Goal: Task Accomplishment & Management: Complete application form

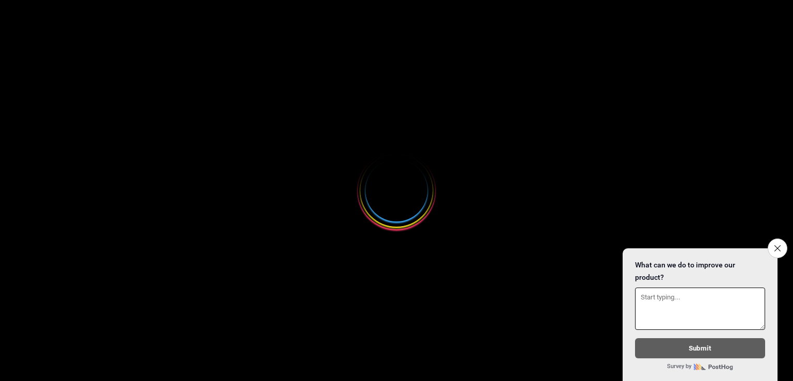
select select
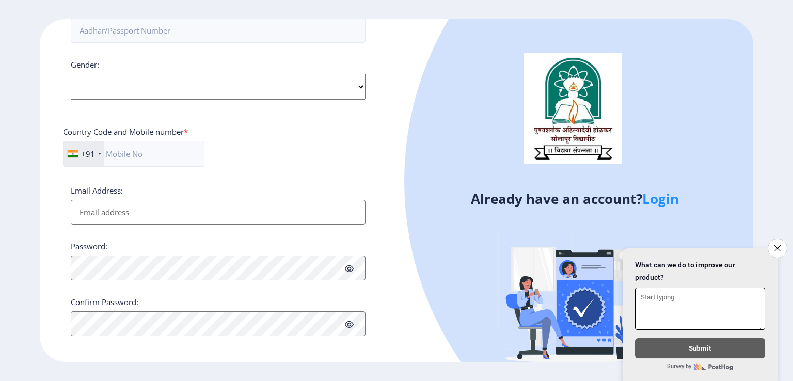
scroll to position [263, 0]
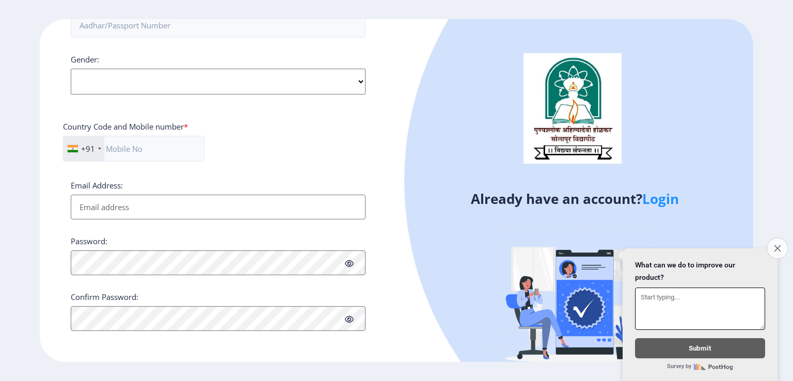
click at [776, 246] on button "Close survey" at bounding box center [777, 248] width 22 height 22
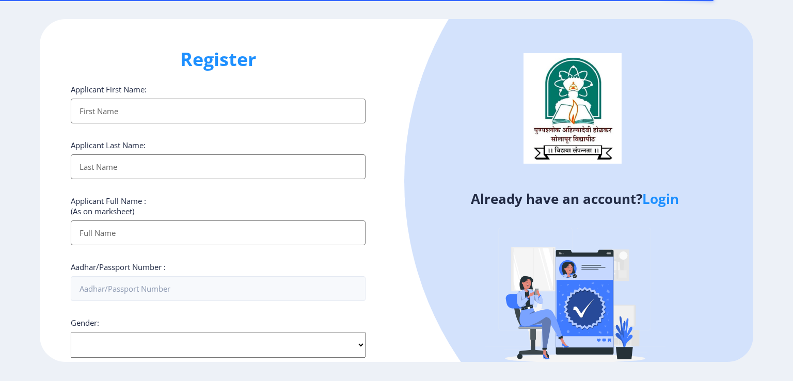
select select
